Goal: Navigation & Orientation: Find specific page/section

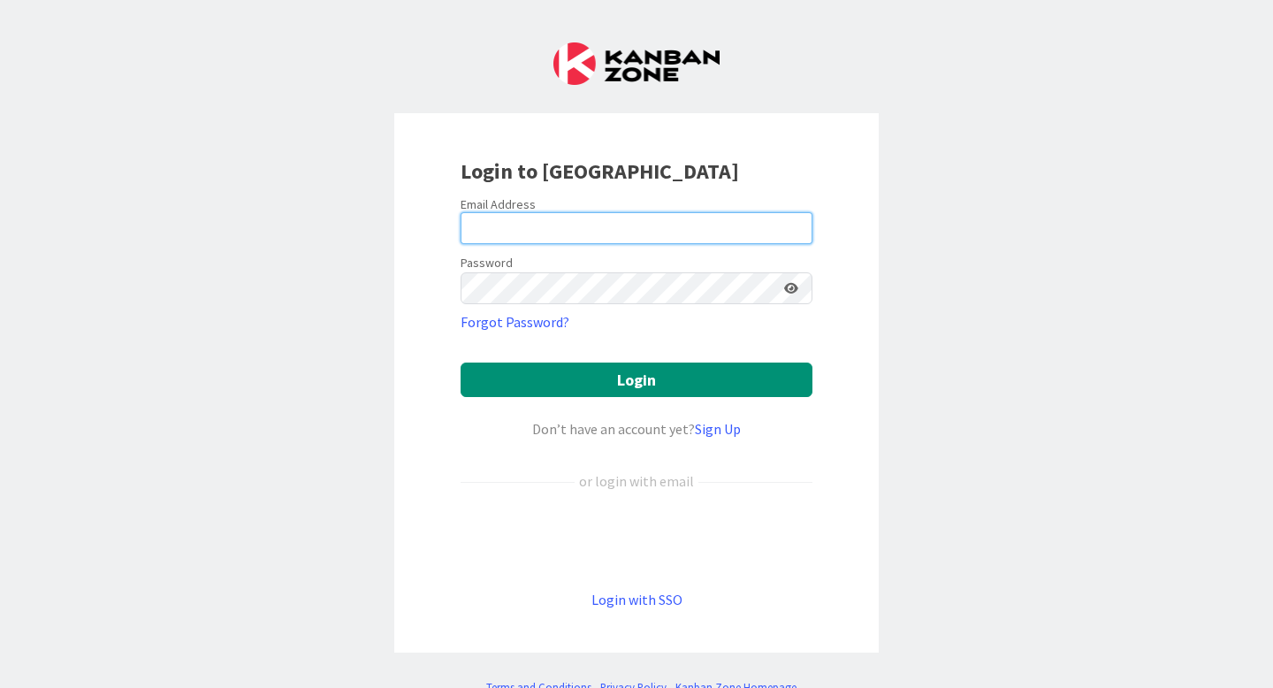
click at [609, 230] on input "email" at bounding box center [637, 228] width 352 height 32
type input "[EMAIL_ADDRESS][DOMAIN_NAME]"
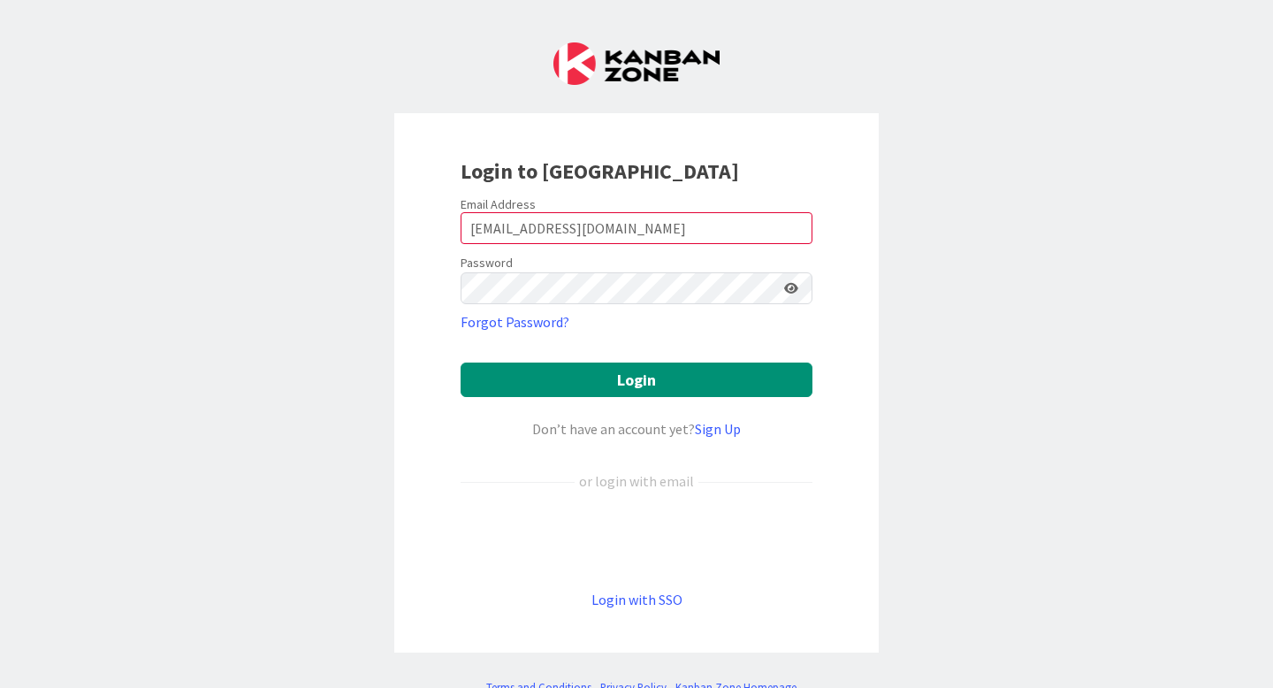
click at [789, 284] on icon at bounding box center [791, 288] width 14 height 12
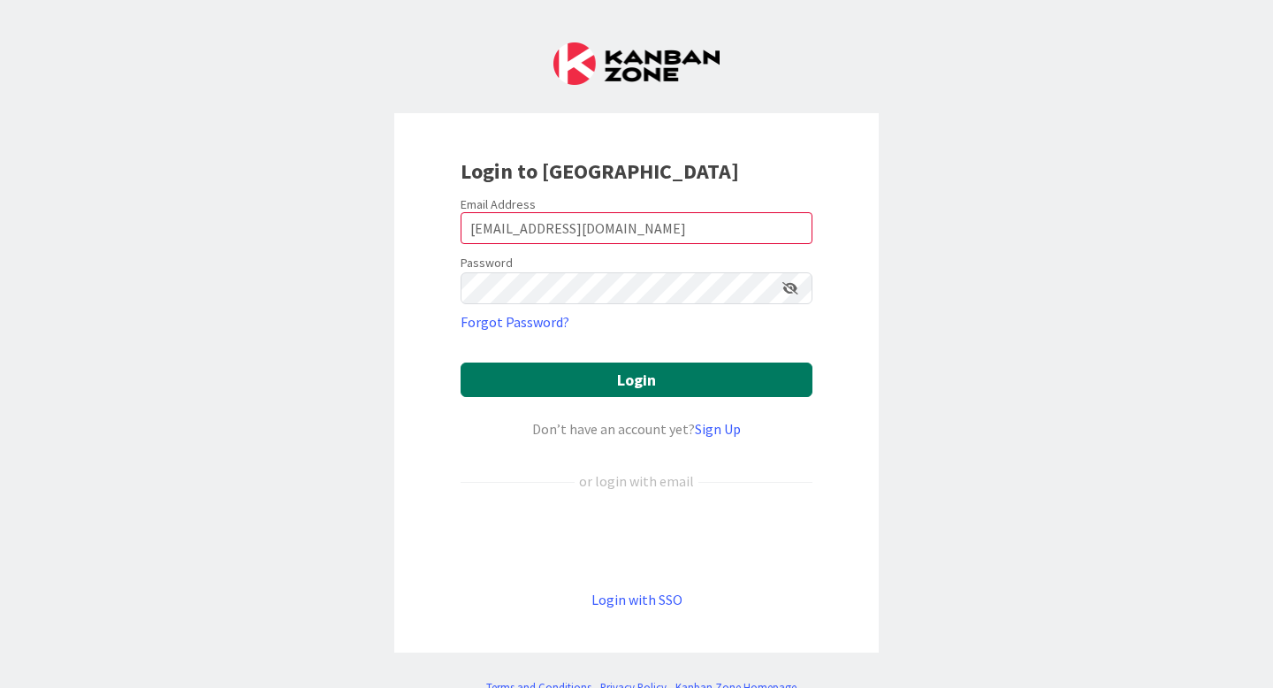
click at [696, 372] on button "Login" at bounding box center [637, 379] width 352 height 34
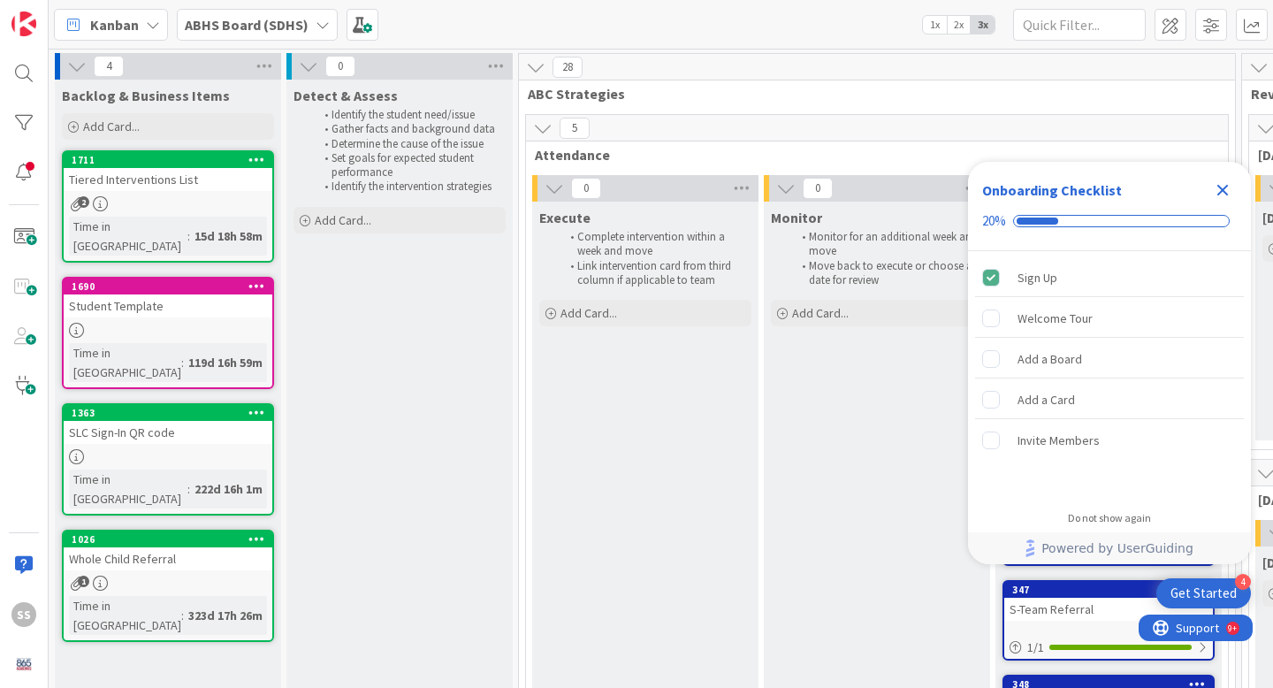
click at [316, 28] on icon at bounding box center [323, 25] width 14 height 14
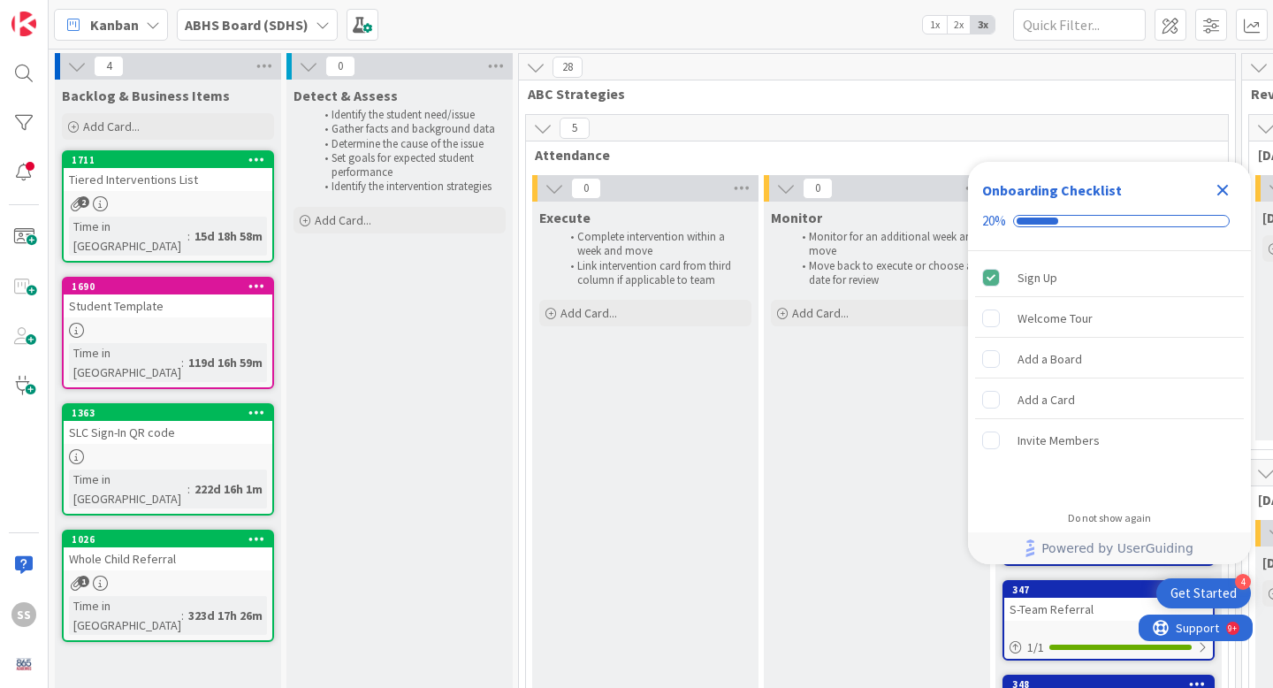
click at [255, 25] on b "ABHS Board (SDHS)" at bounding box center [247, 25] width 124 height 18
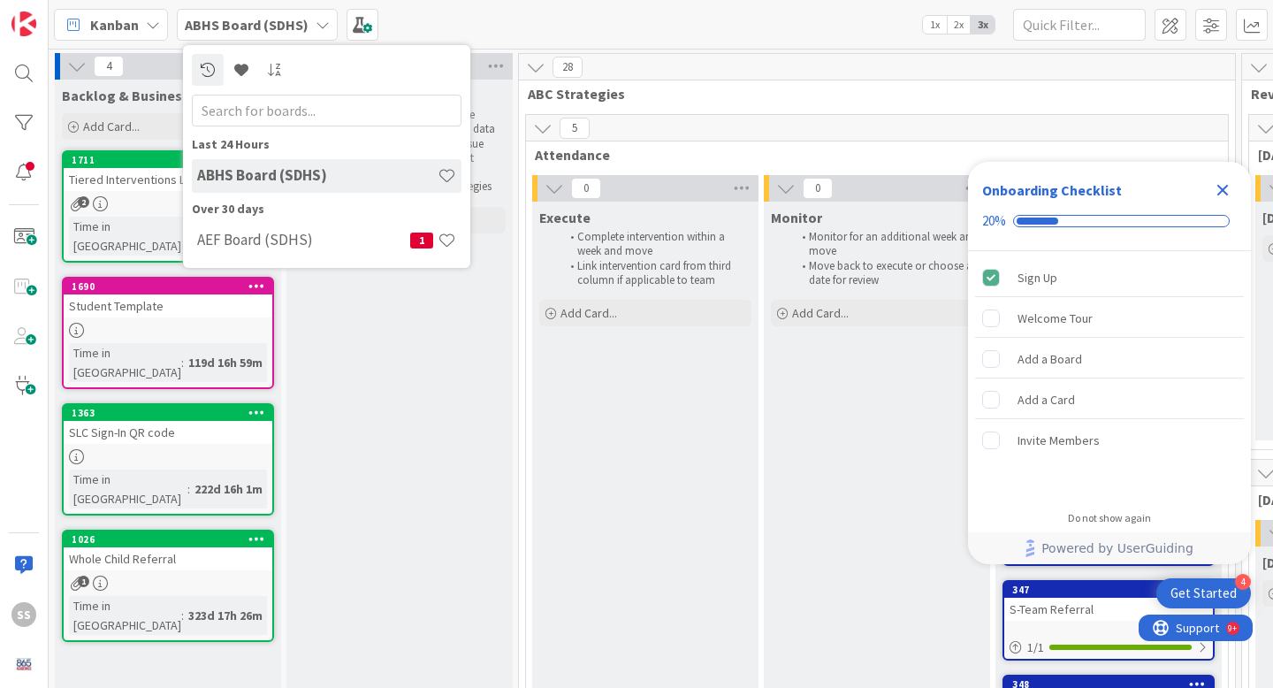
click at [255, 25] on b "ABHS Board (SDHS)" at bounding box center [247, 25] width 124 height 18
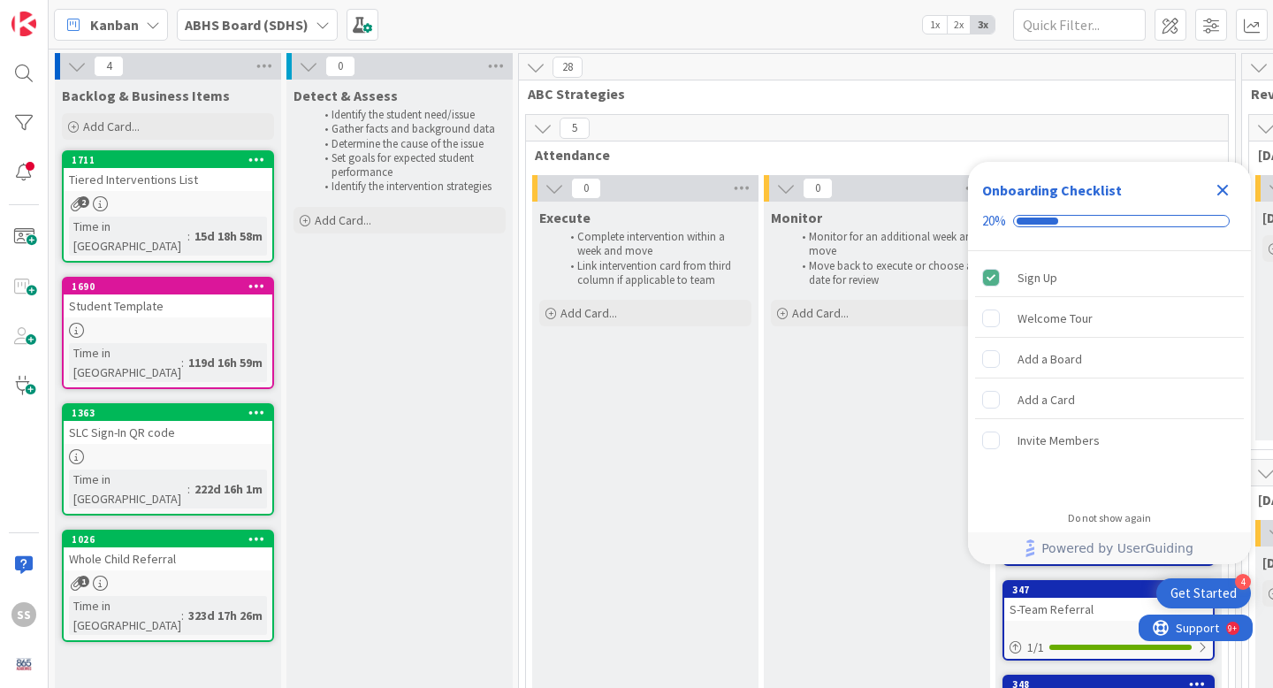
click at [150, 27] on icon at bounding box center [153, 25] width 14 height 14
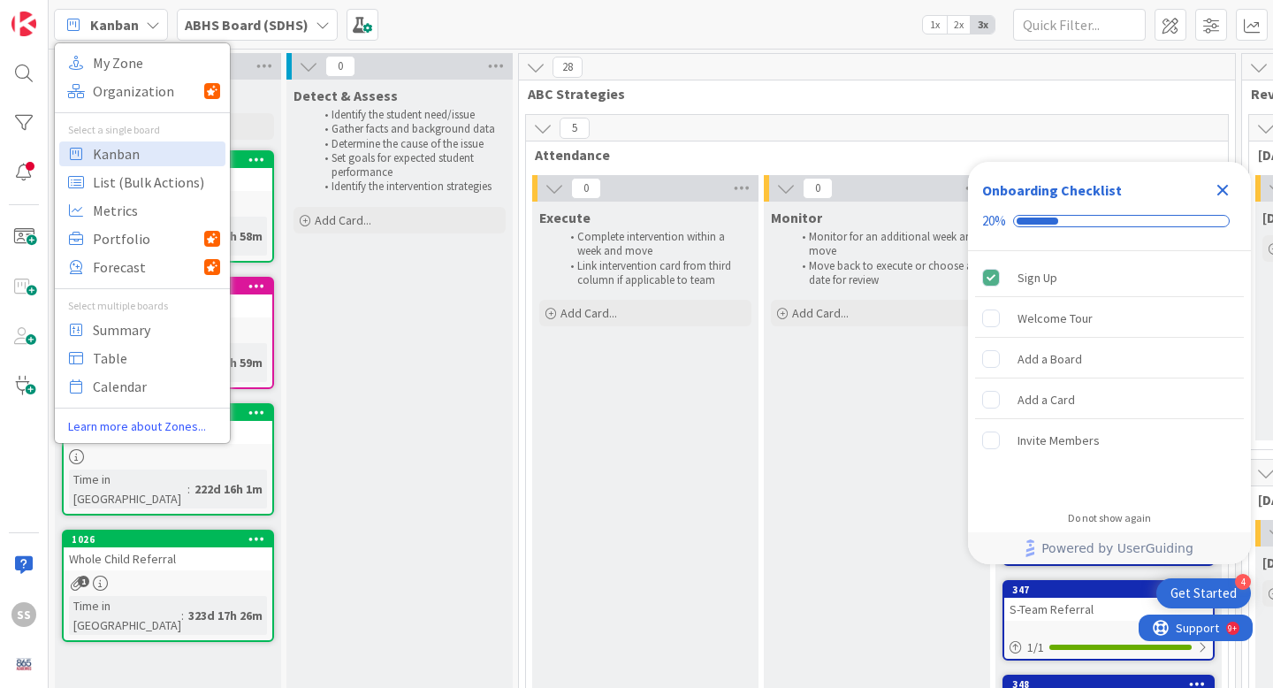
click at [150, 27] on icon at bounding box center [153, 25] width 14 height 14
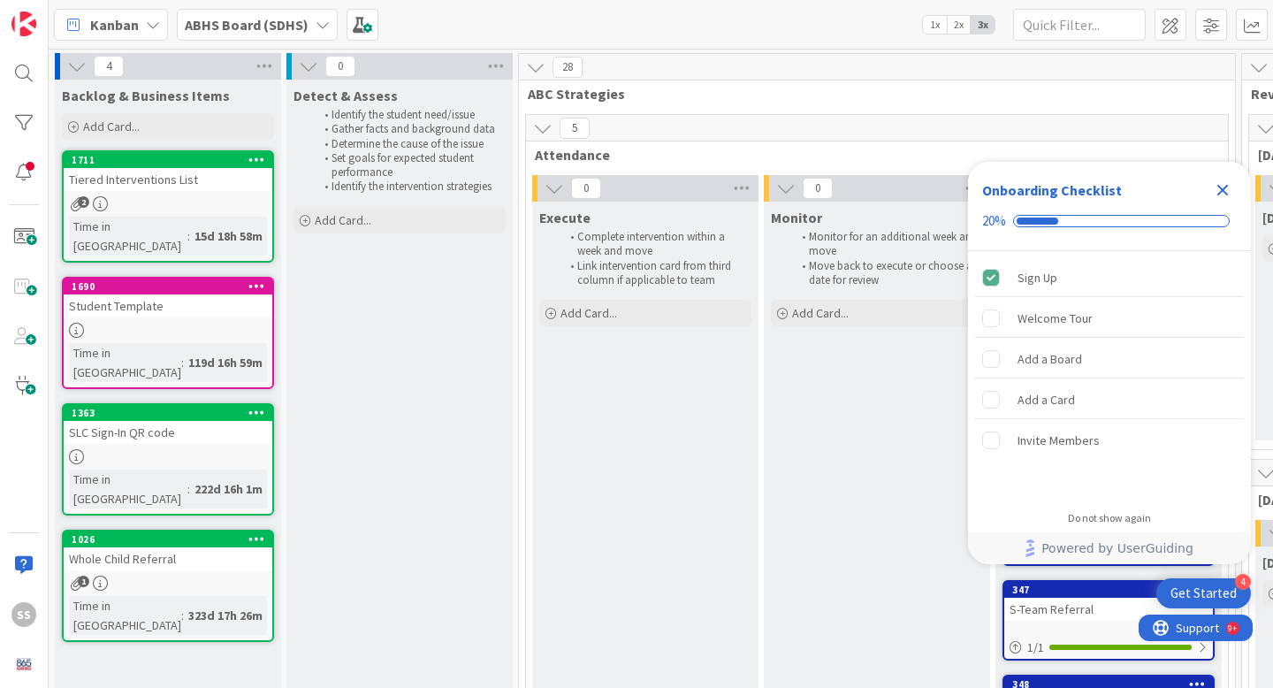
click at [292, 22] on b "ABHS Board (SDHS)" at bounding box center [247, 25] width 124 height 18
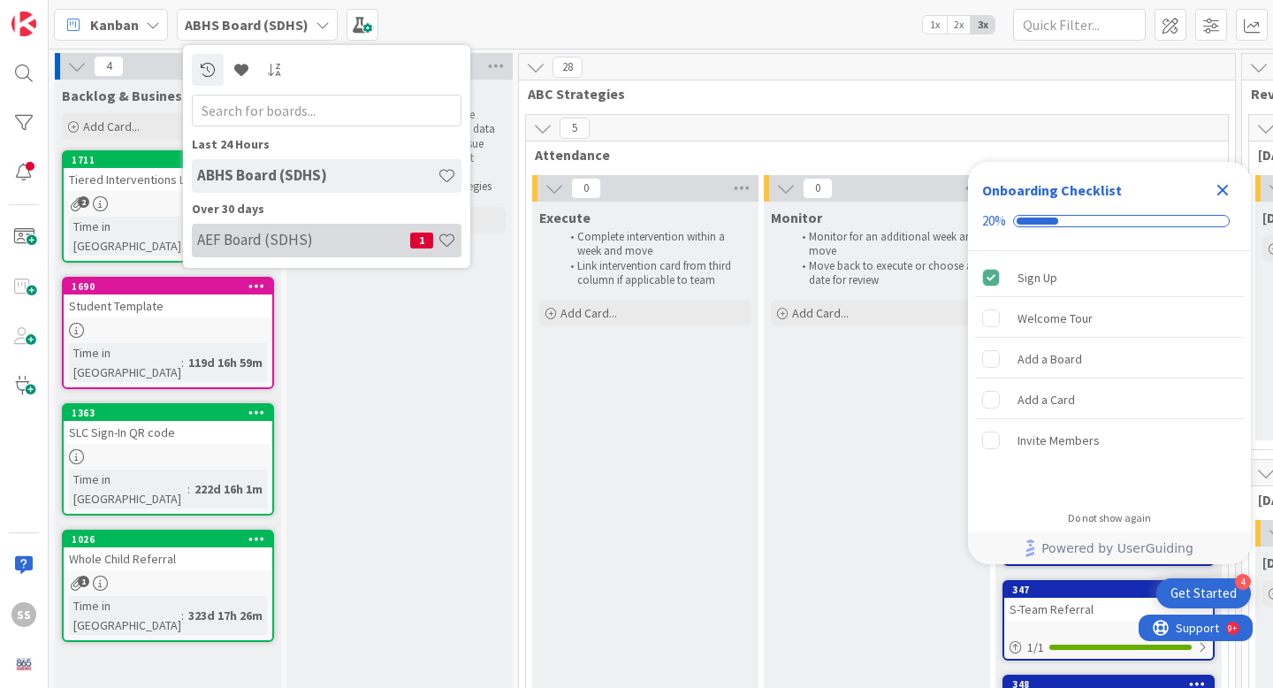
click at [307, 248] on div "AEF Board (SDHS) 1" at bounding box center [327, 241] width 270 height 34
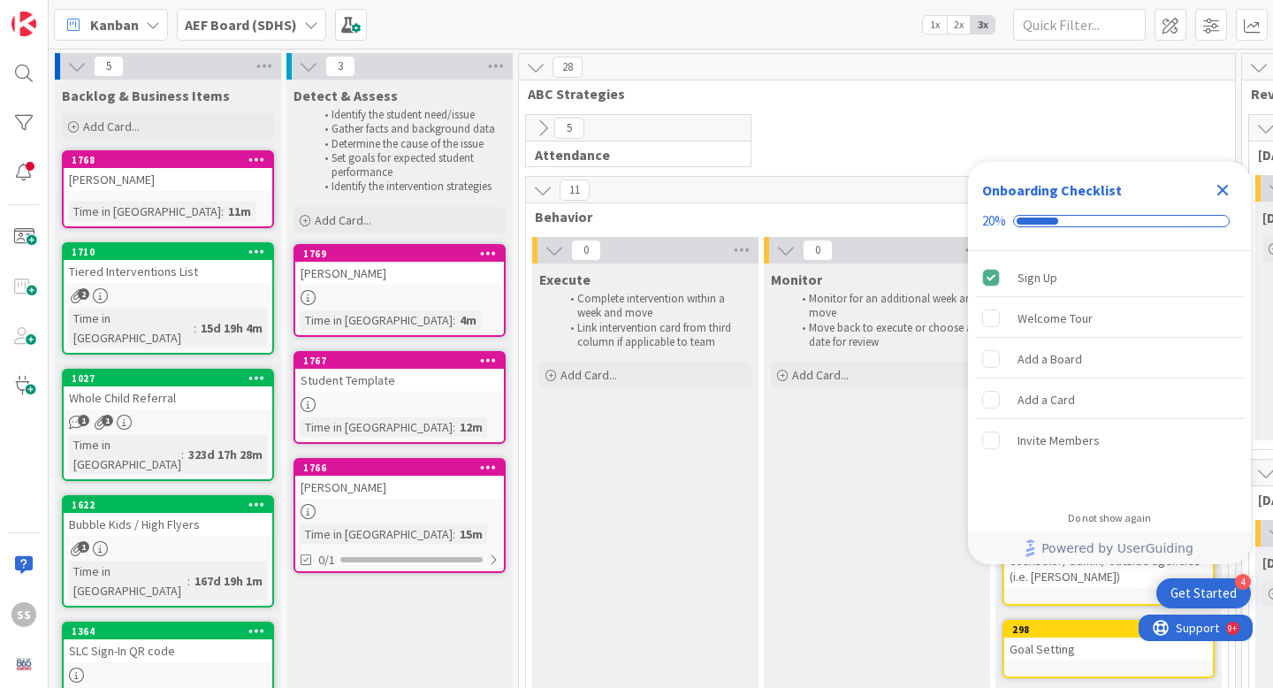
click at [1228, 186] on icon "Close Checklist" at bounding box center [1222, 190] width 11 height 11
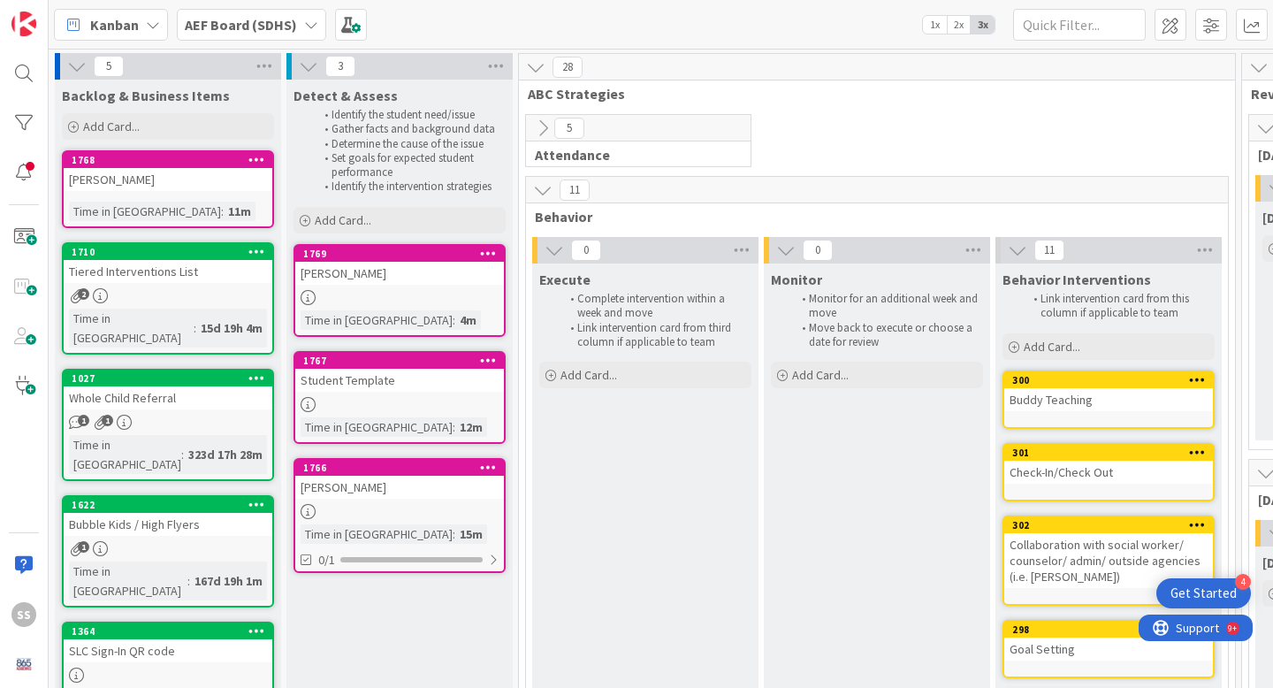
click at [152, 20] on icon at bounding box center [153, 25] width 14 height 14
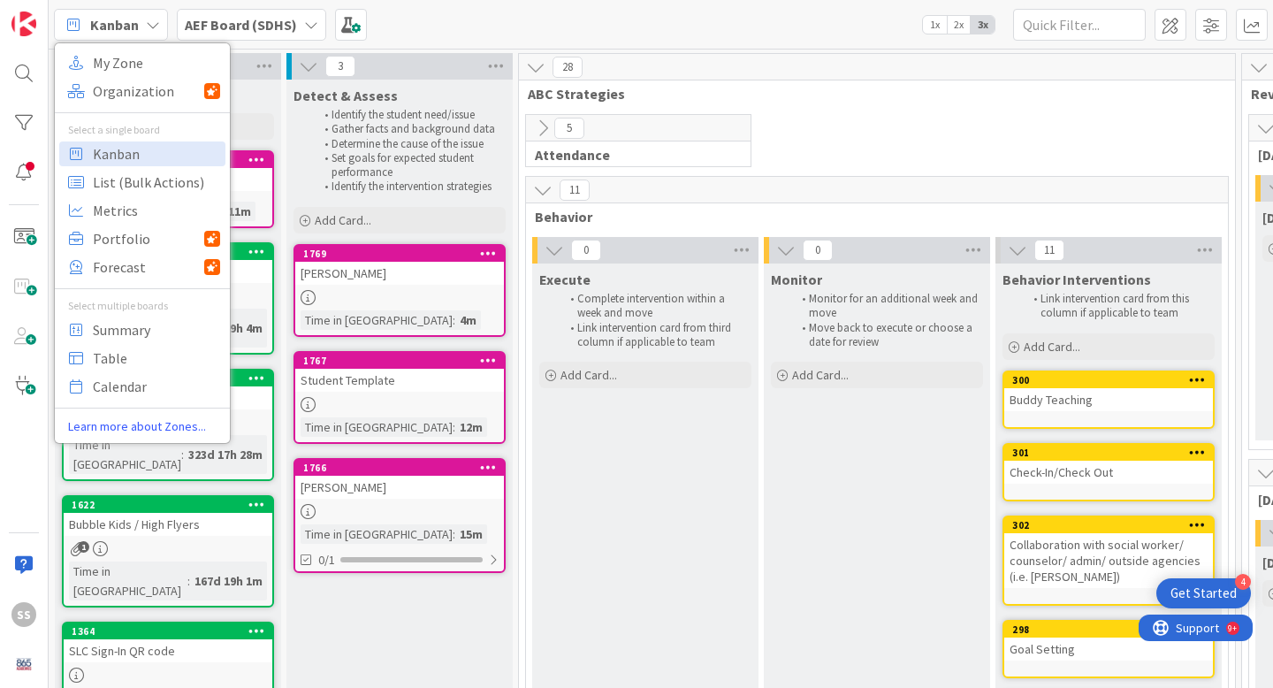
click at [416, 0] on div "Kanban My Zone Organization Select a single board Kanban List (Bulk Actions) Me…" at bounding box center [661, 24] width 1224 height 49
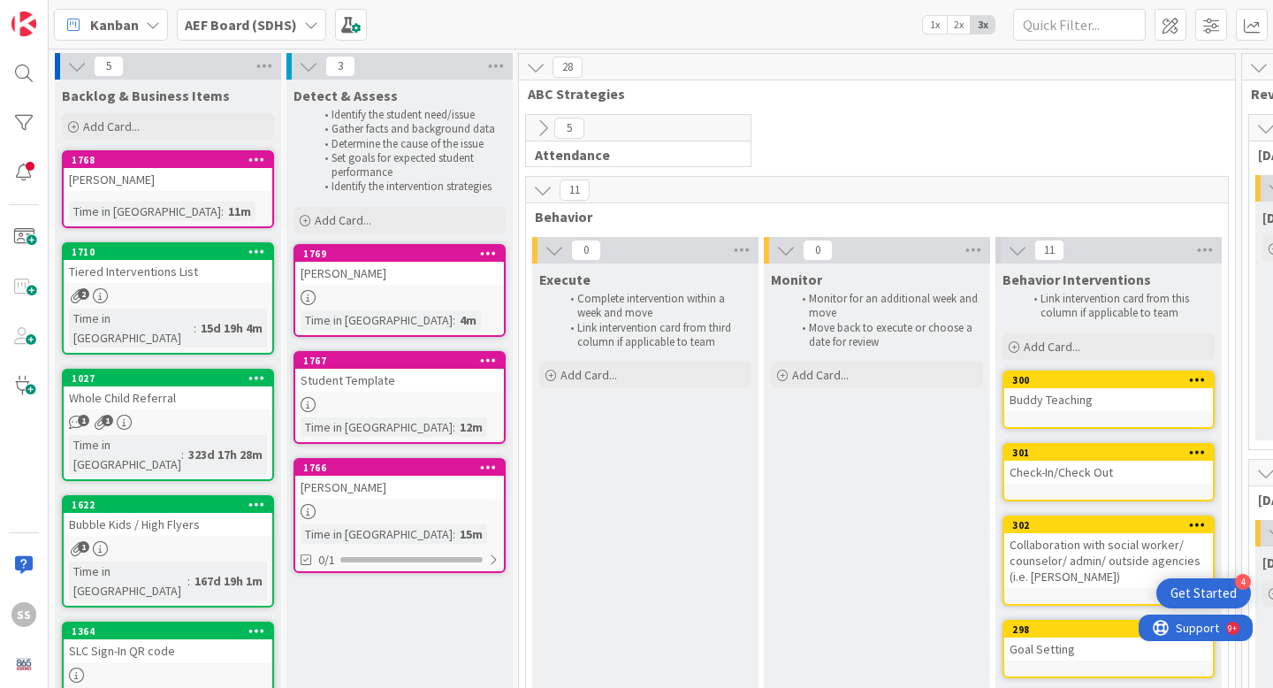
click at [300, 27] on div "AEF Board (SDHS)" at bounding box center [251, 25] width 149 height 32
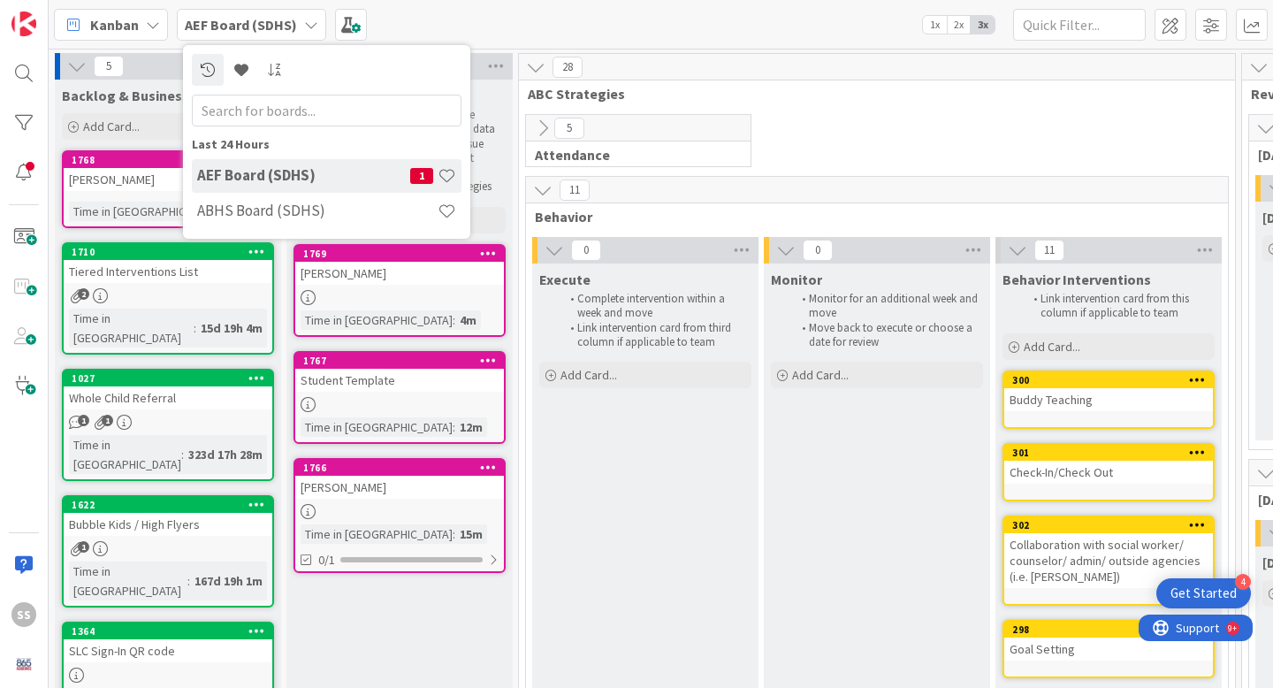
click at [333, 176] on h4 "AEF Board (SDHS)" at bounding box center [303, 175] width 213 height 18
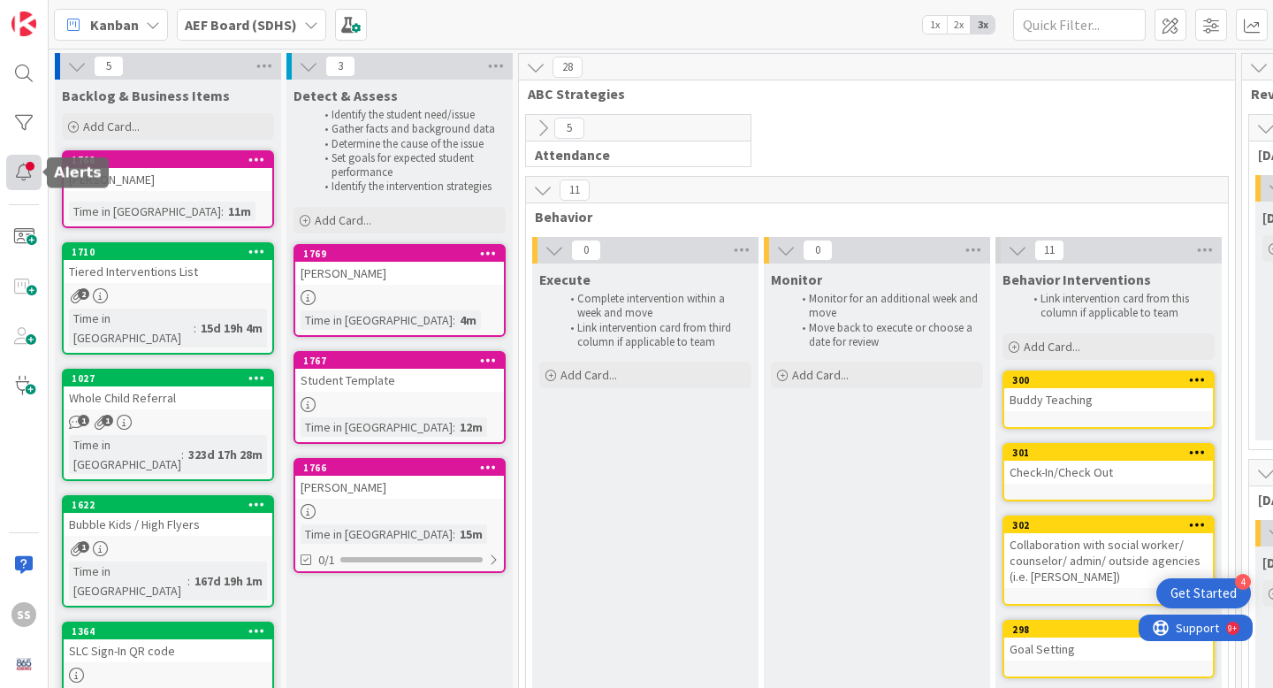
click at [31, 178] on div at bounding box center [23, 172] width 35 height 35
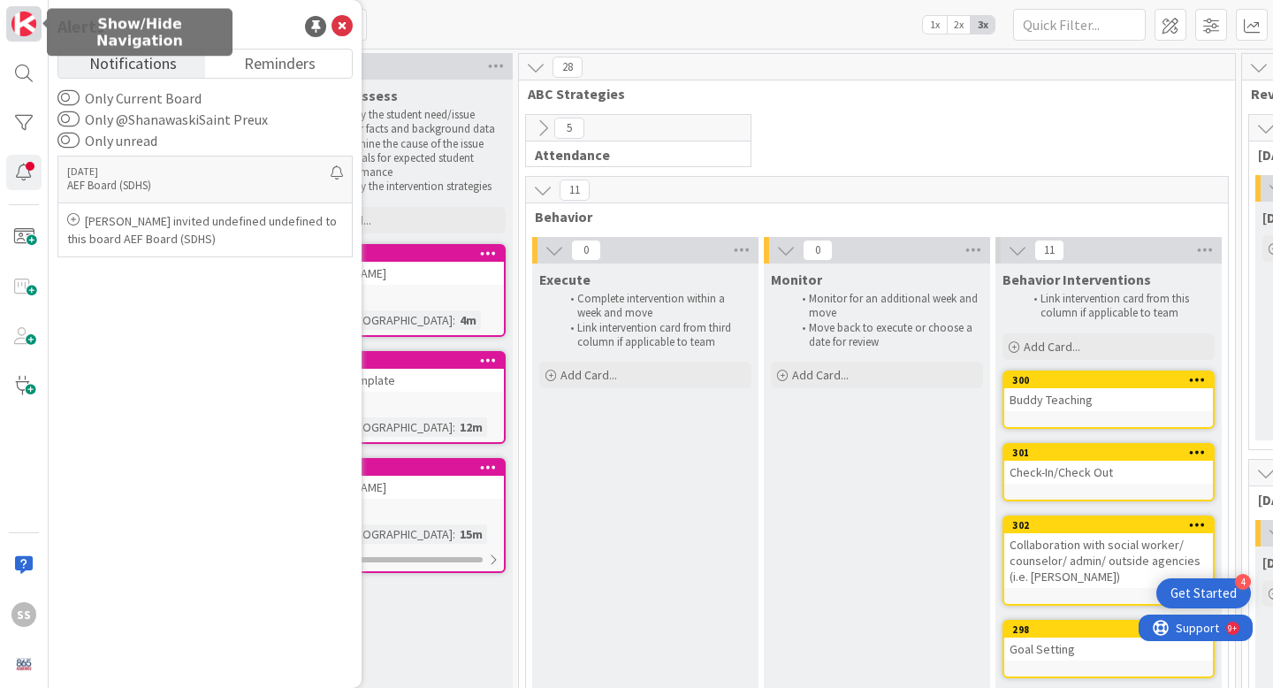
click at [21, 18] on img at bounding box center [23, 23] width 25 height 25
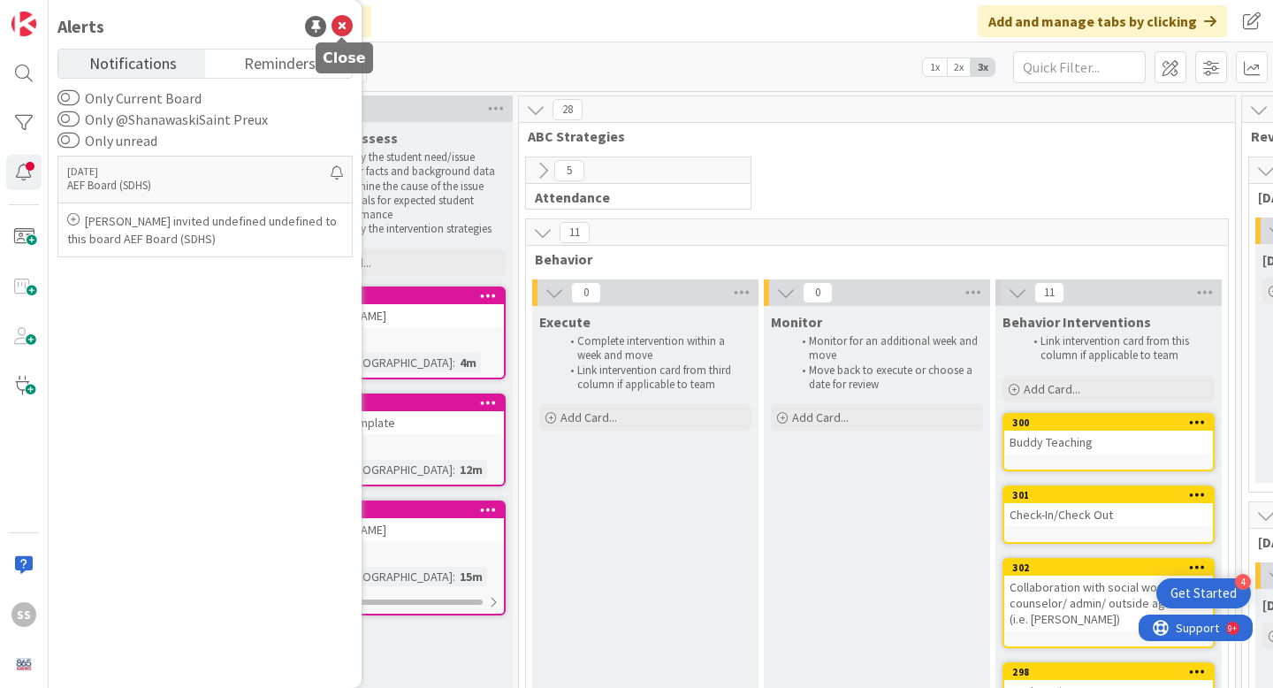
click at [347, 31] on icon at bounding box center [342, 26] width 21 height 21
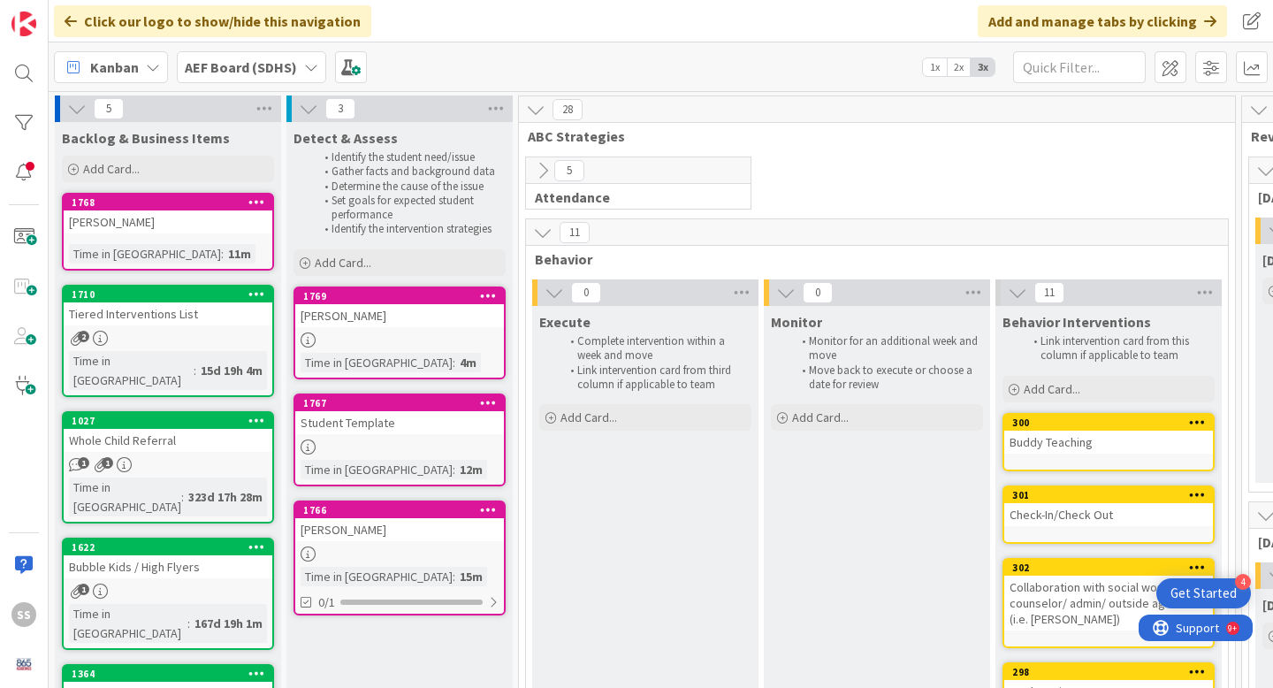
click at [306, 66] on icon at bounding box center [311, 67] width 14 height 14
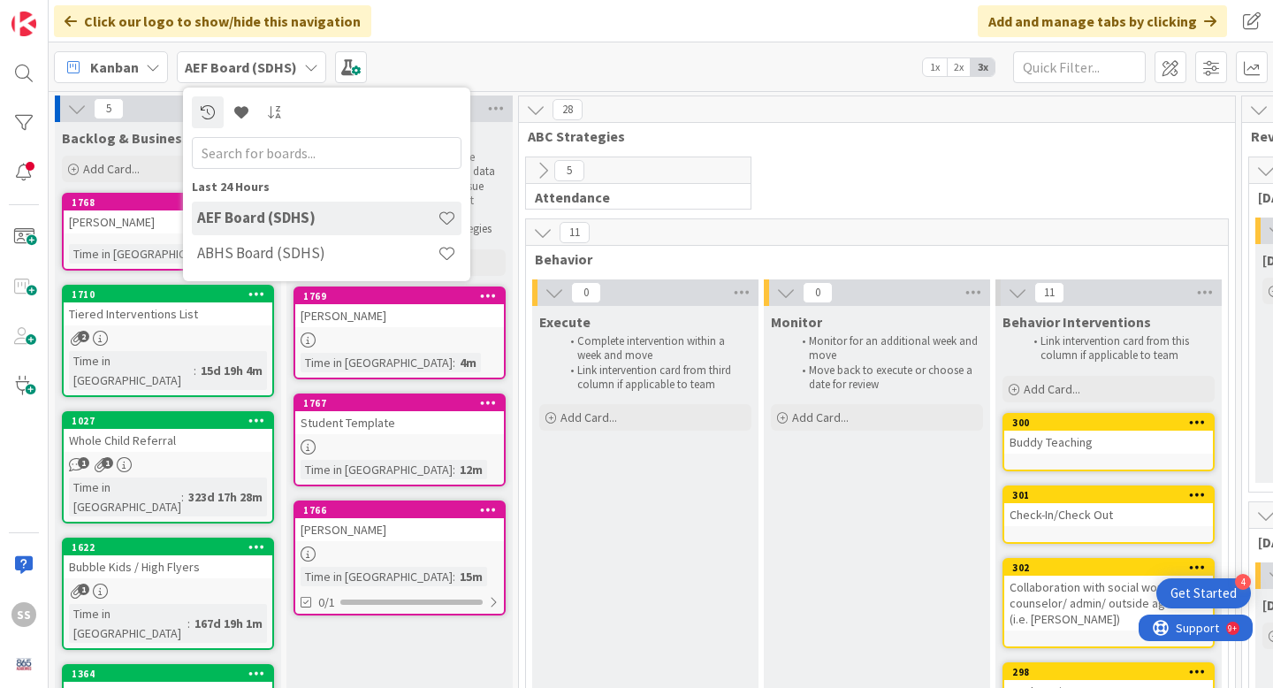
click at [306, 66] on icon at bounding box center [311, 67] width 14 height 14
